Goal: Task Accomplishment & Management: Manage account settings

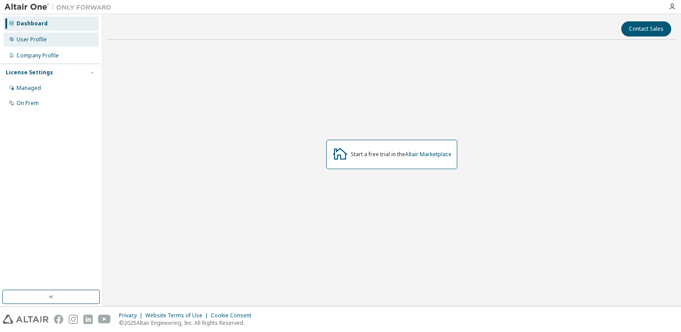
click at [33, 33] on div "User Profile" at bounding box center [51, 40] width 95 height 14
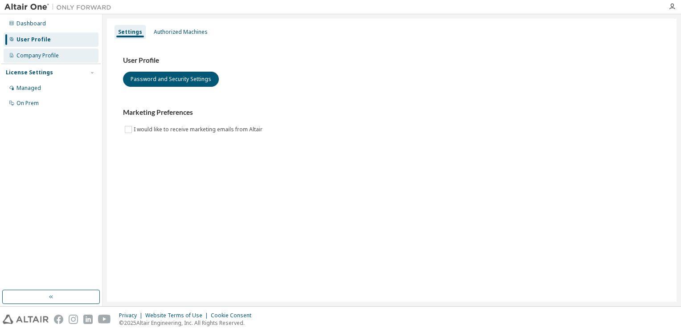
click at [45, 54] on div "Company Profile" at bounding box center [37, 55] width 42 height 7
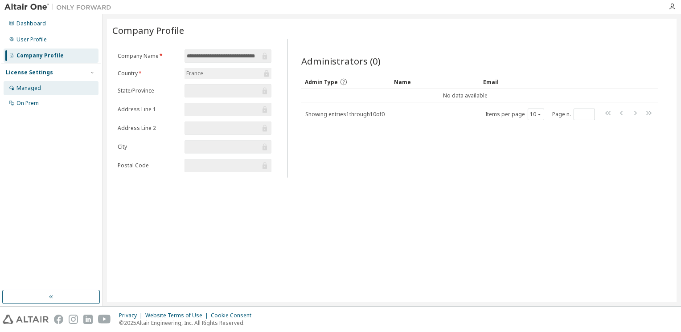
click at [39, 83] on div "Managed" at bounding box center [51, 88] width 95 height 14
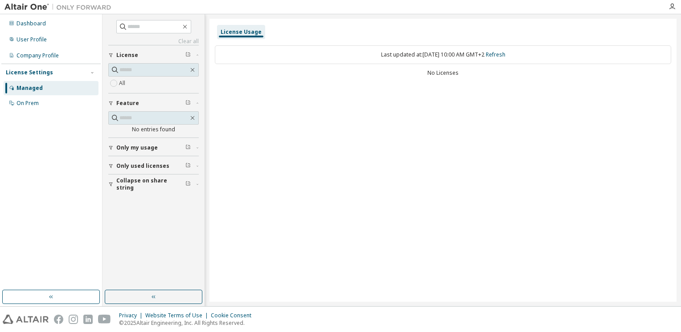
click at [45, 111] on div "License Settings Managed On Prem" at bounding box center [50, 88] width 99 height 48
click at [38, 104] on div "On Prem" at bounding box center [27, 103] width 22 height 7
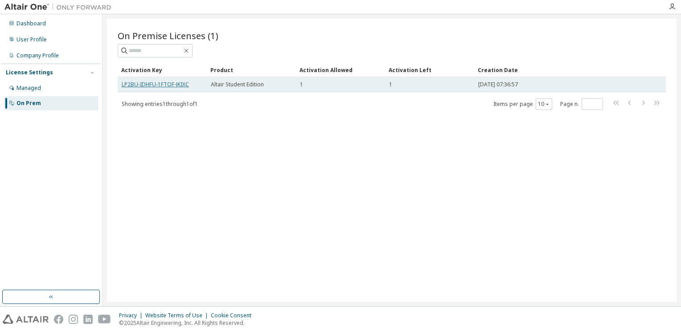
click at [149, 82] on link "LP2BU-IDHFU-1FTOF-JKIXC" at bounding box center [155, 85] width 67 height 8
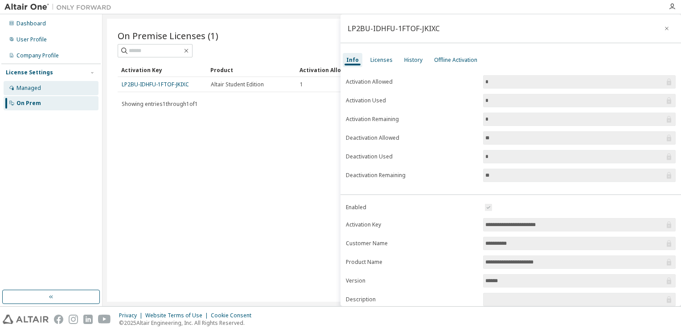
click at [20, 94] on div "Managed" at bounding box center [51, 88] width 95 height 14
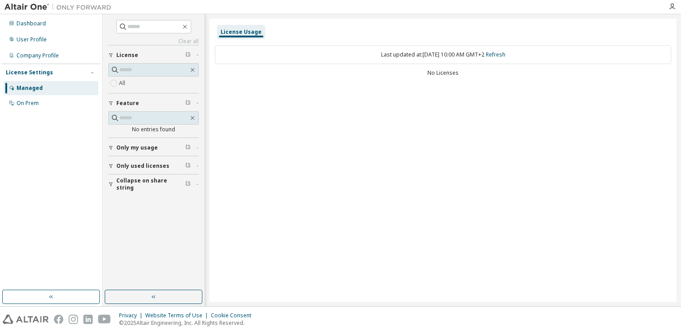
click at [103, 142] on div "Clear all Collapse on share string Only used licenses Only my usage Feature No …" at bounding box center [153, 160] width 102 height 292
click at [108, 145] on icon "button" at bounding box center [110, 147] width 5 height 5
click at [116, 188] on button "Only used licenses" at bounding box center [153, 192] width 90 height 20
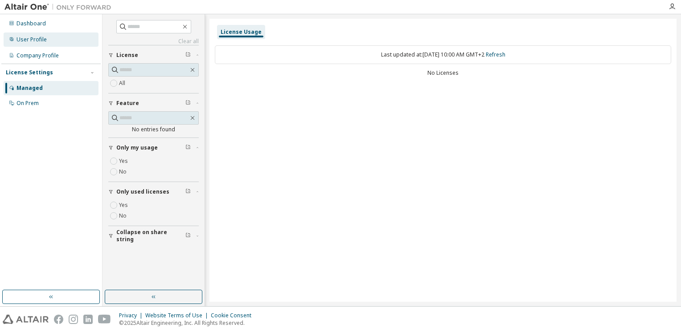
click at [45, 36] on div "User Profile" at bounding box center [31, 39] width 30 height 7
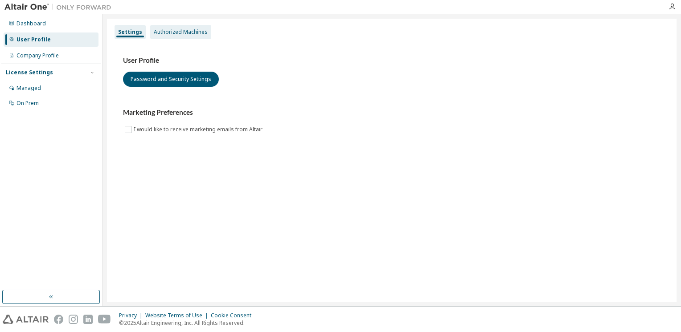
click at [170, 33] on div "Authorized Machines" at bounding box center [181, 32] width 54 height 7
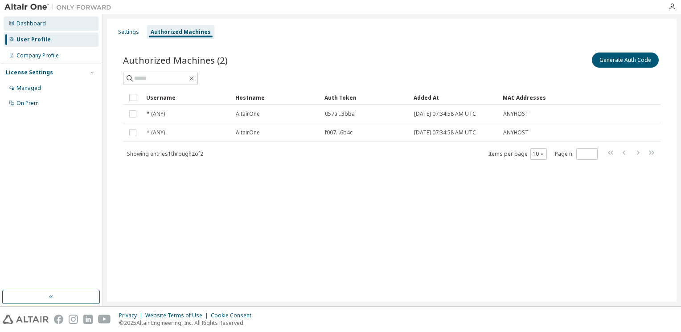
click at [63, 26] on div "Dashboard" at bounding box center [51, 23] width 95 height 14
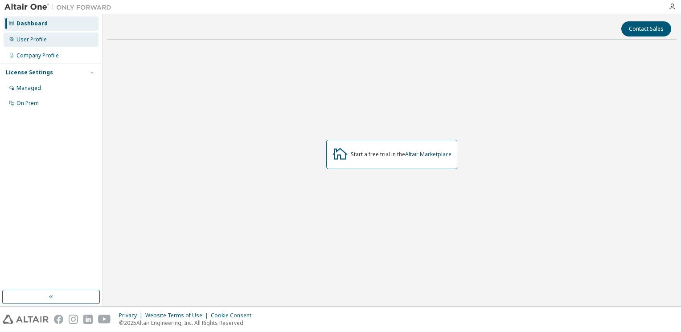
click at [38, 42] on div "User Profile" at bounding box center [31, 39] width 30 height 7
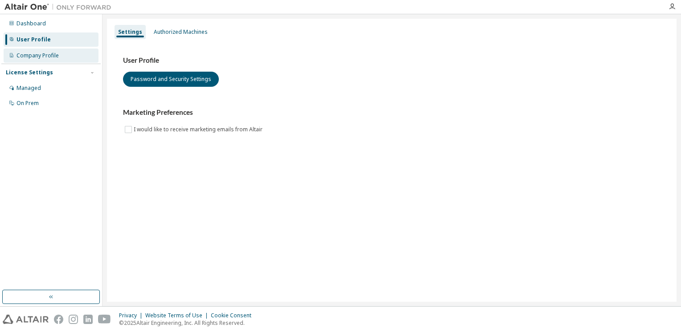
click at [37, 49] on div "Company Profile" at bounding box center [51, 56] width 95 height 14
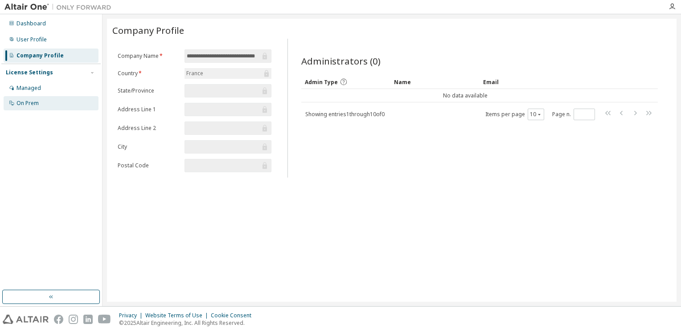
click at [42, 103] on div "On Prem" at bounding box center [51, 103] width 95 height 14
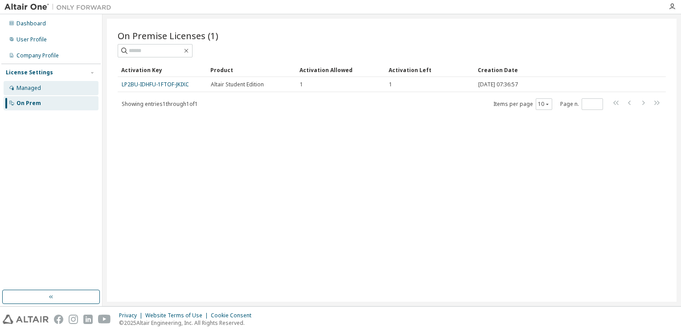
click at [48, 88] on div "Managed" at bounding box center [51, 88] width 95 height 14
